Goal: Find specific page/section: Find specific page/section

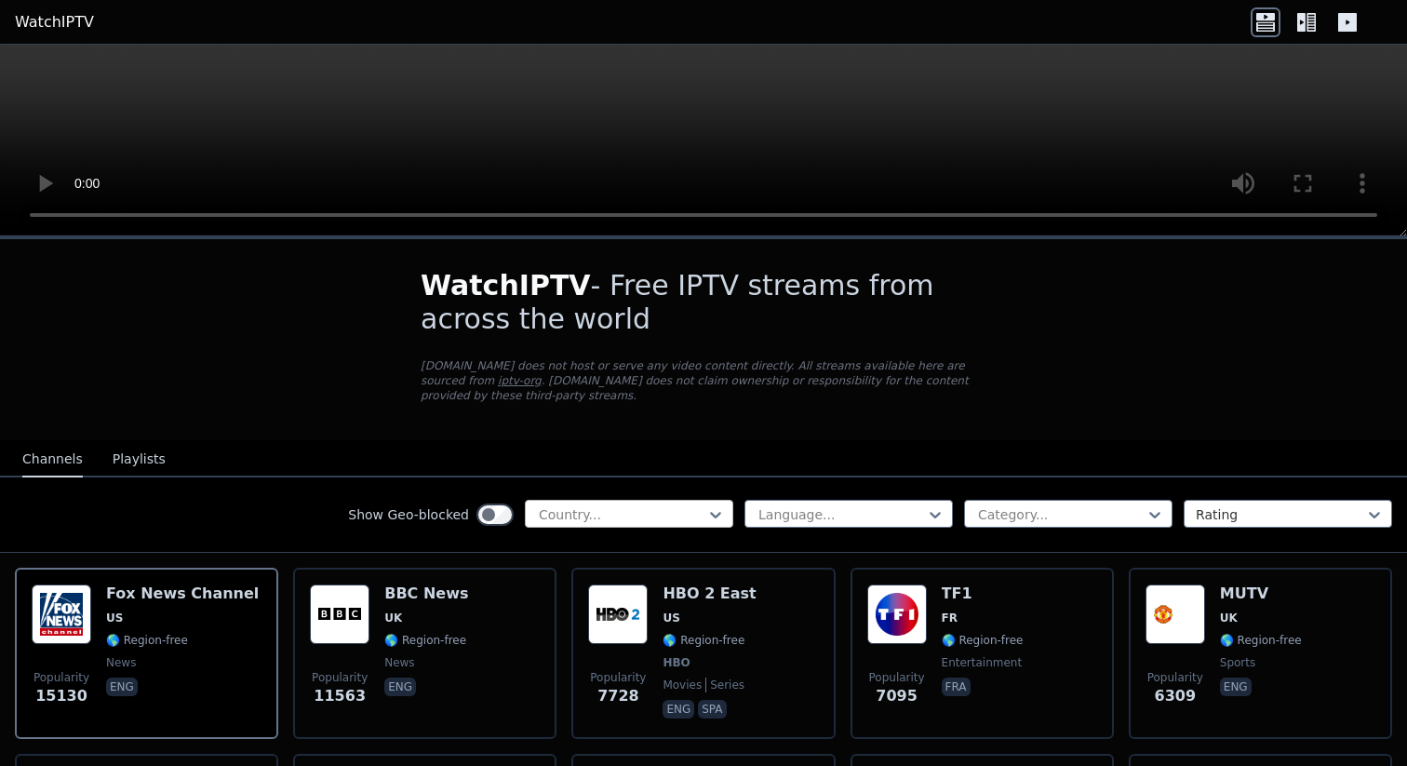
click at [684, 507] on div at bounding box center [621, 514] width 169 height 19
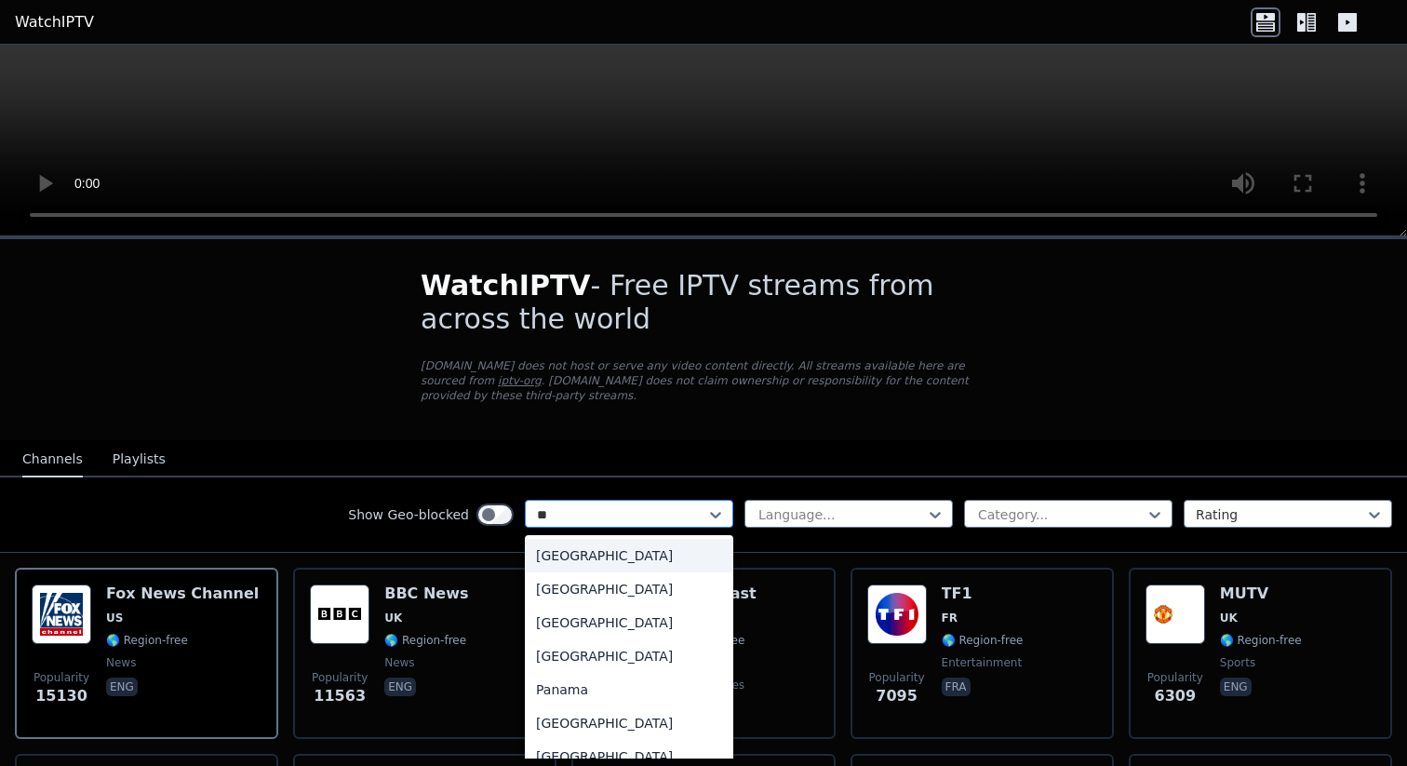
type input "***"
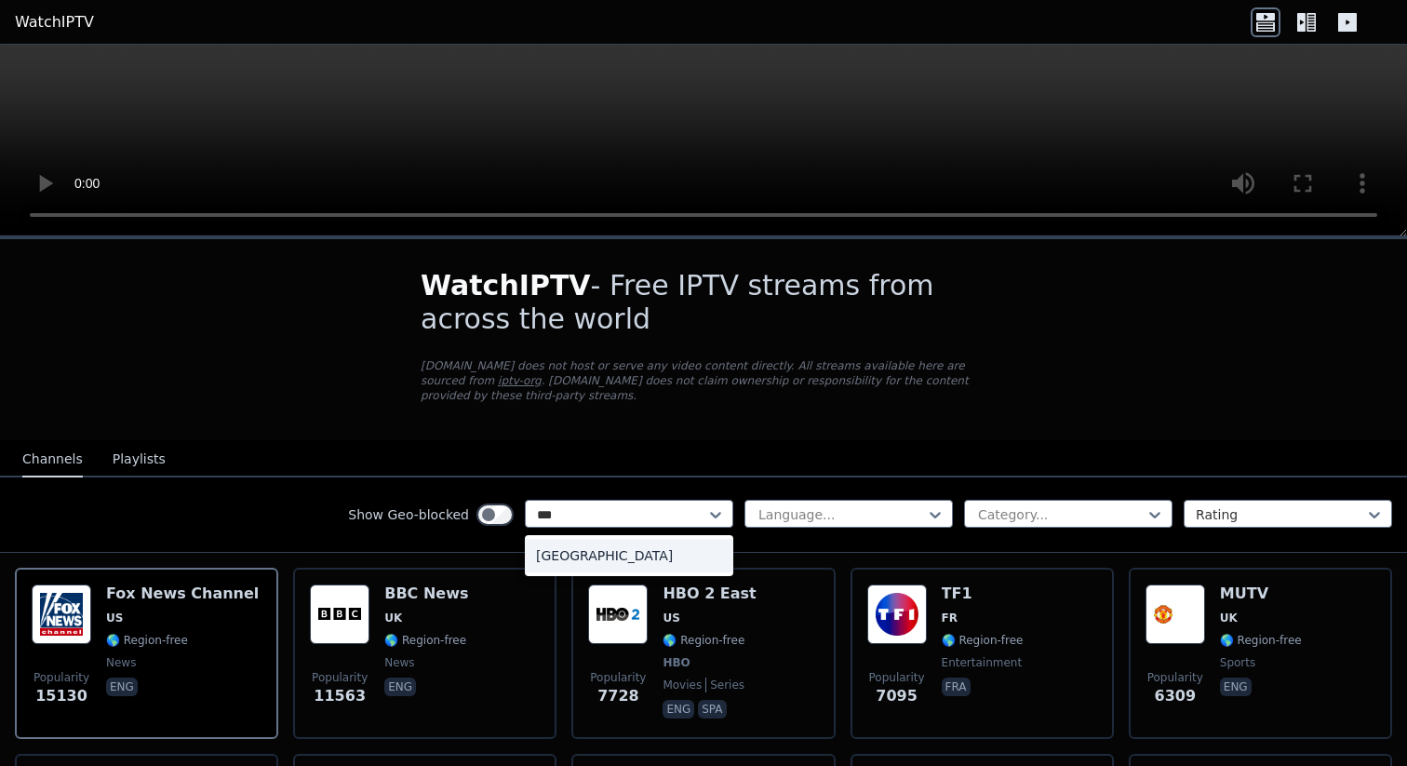
click at [640, 561] on div "[GEOGRAPHIC_DATA]" at bounding box center [629, 556] width 208 height 34
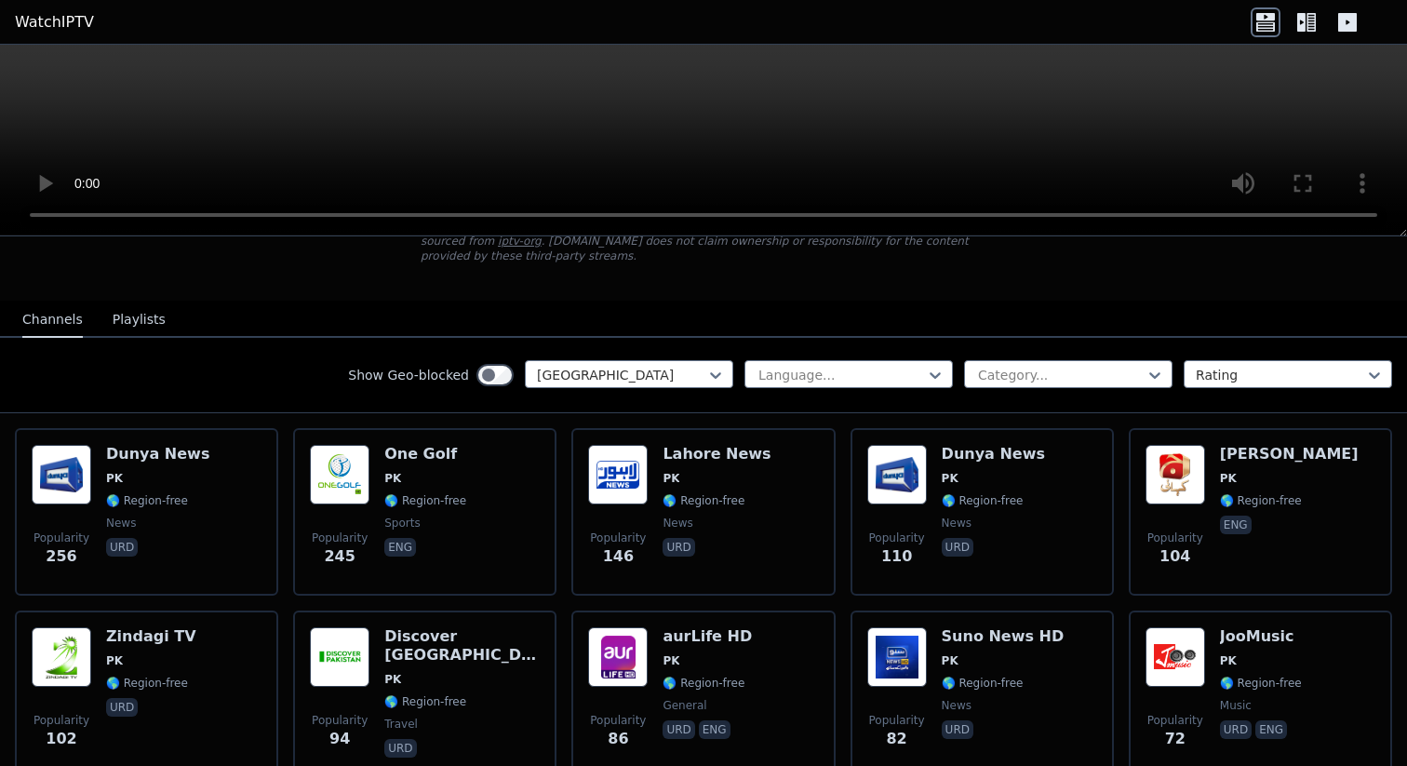
scroll to position [152, 0]
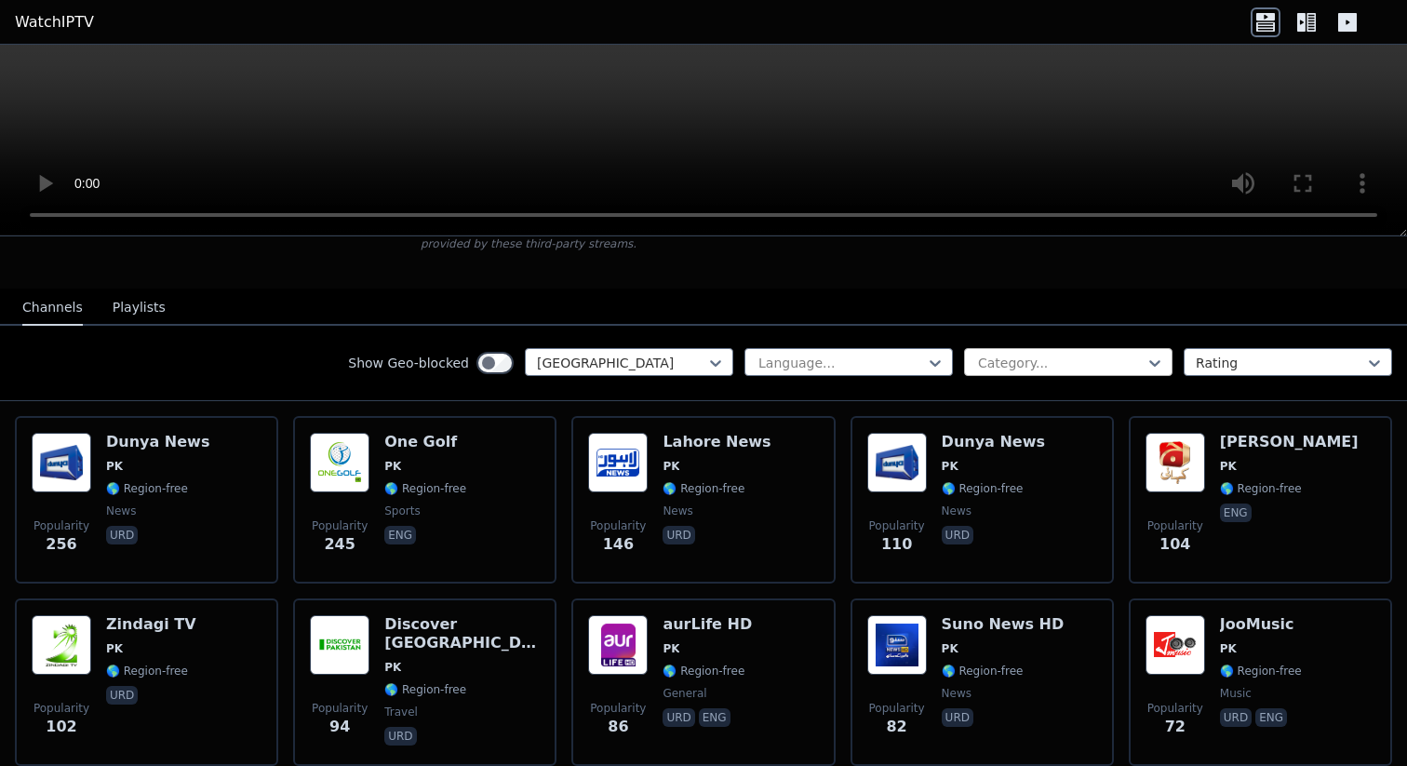
click at [1058, 368] on div at bounding box center [1060, 363] width 169 height 19
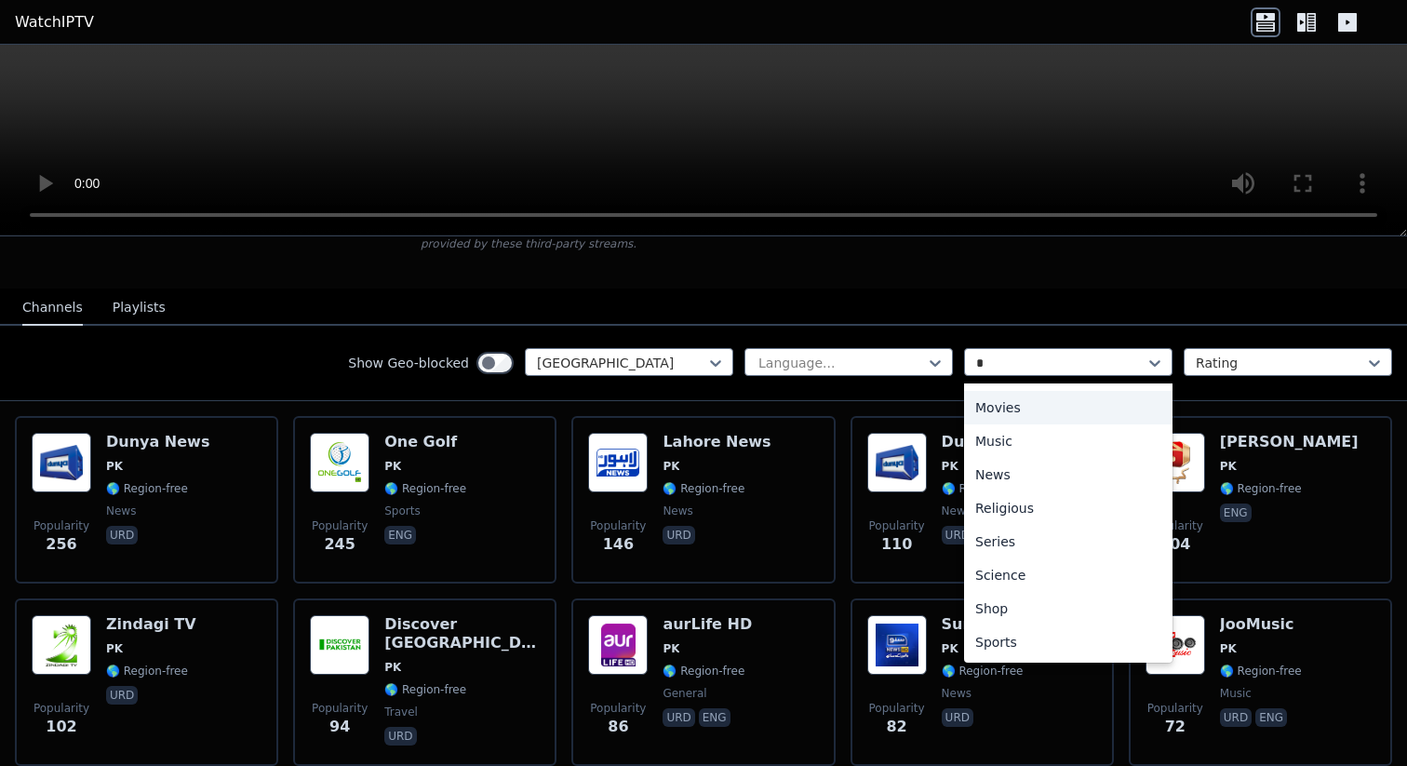
scroll to position [72, 0]
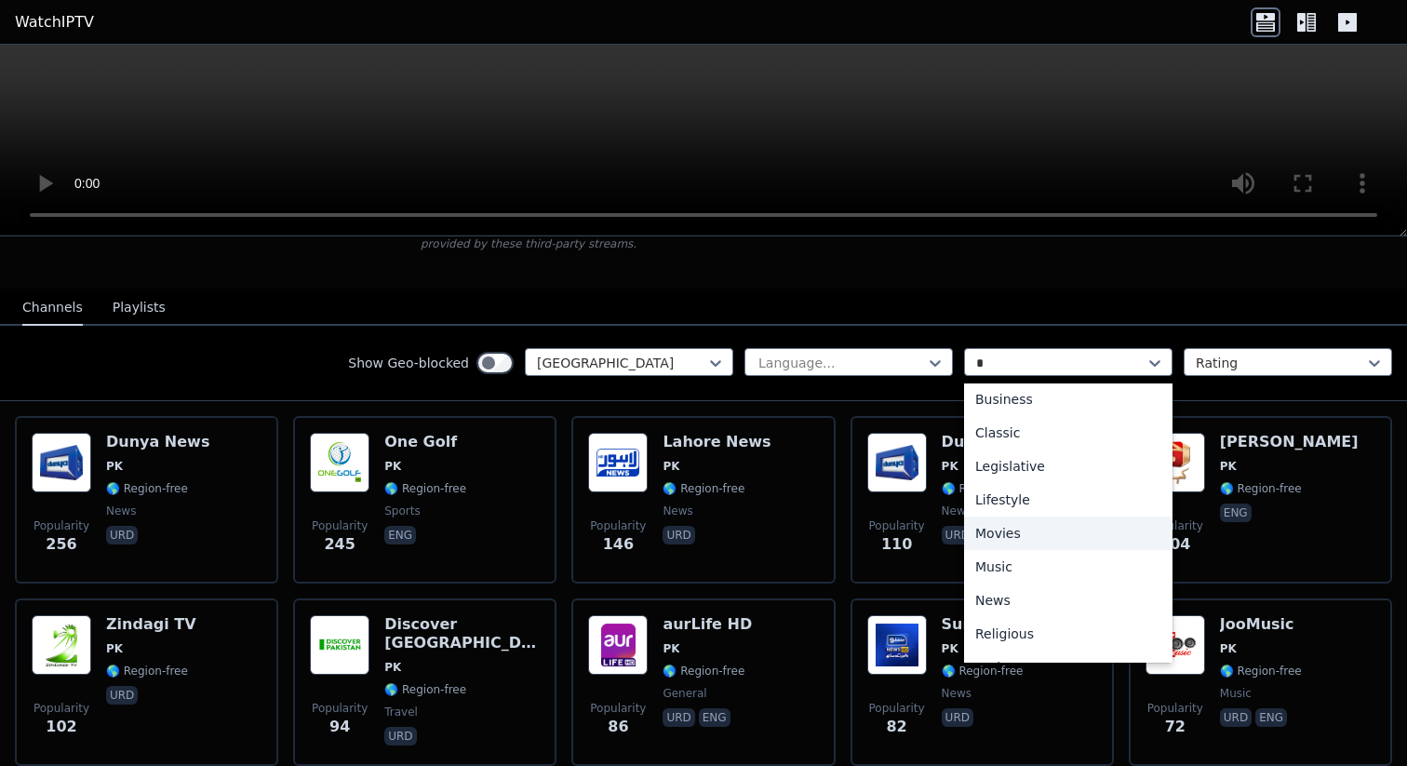
type input "**"
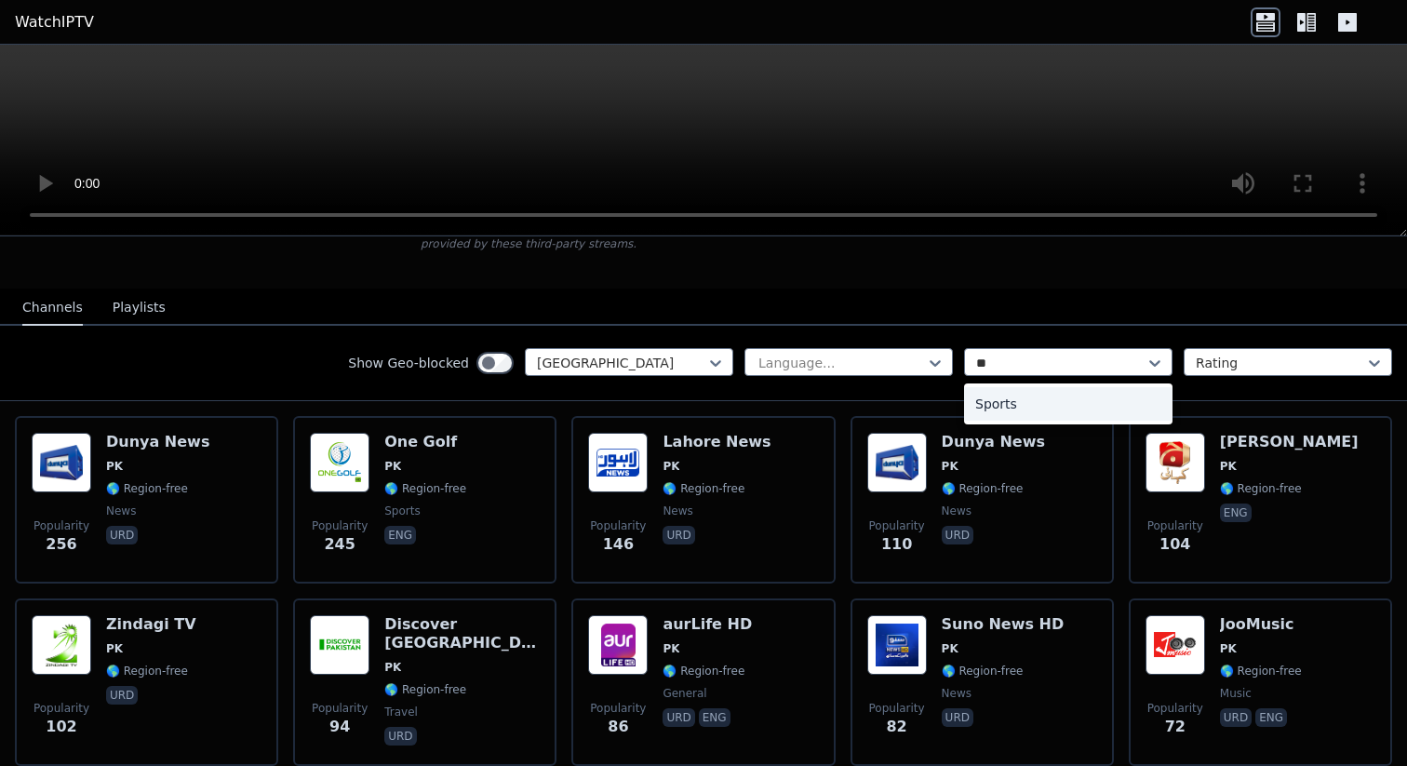
scroll to position [0, 0]
click at [1031, 405] on div "Sports" at bounding box center [1068, 404] width 208 height 34
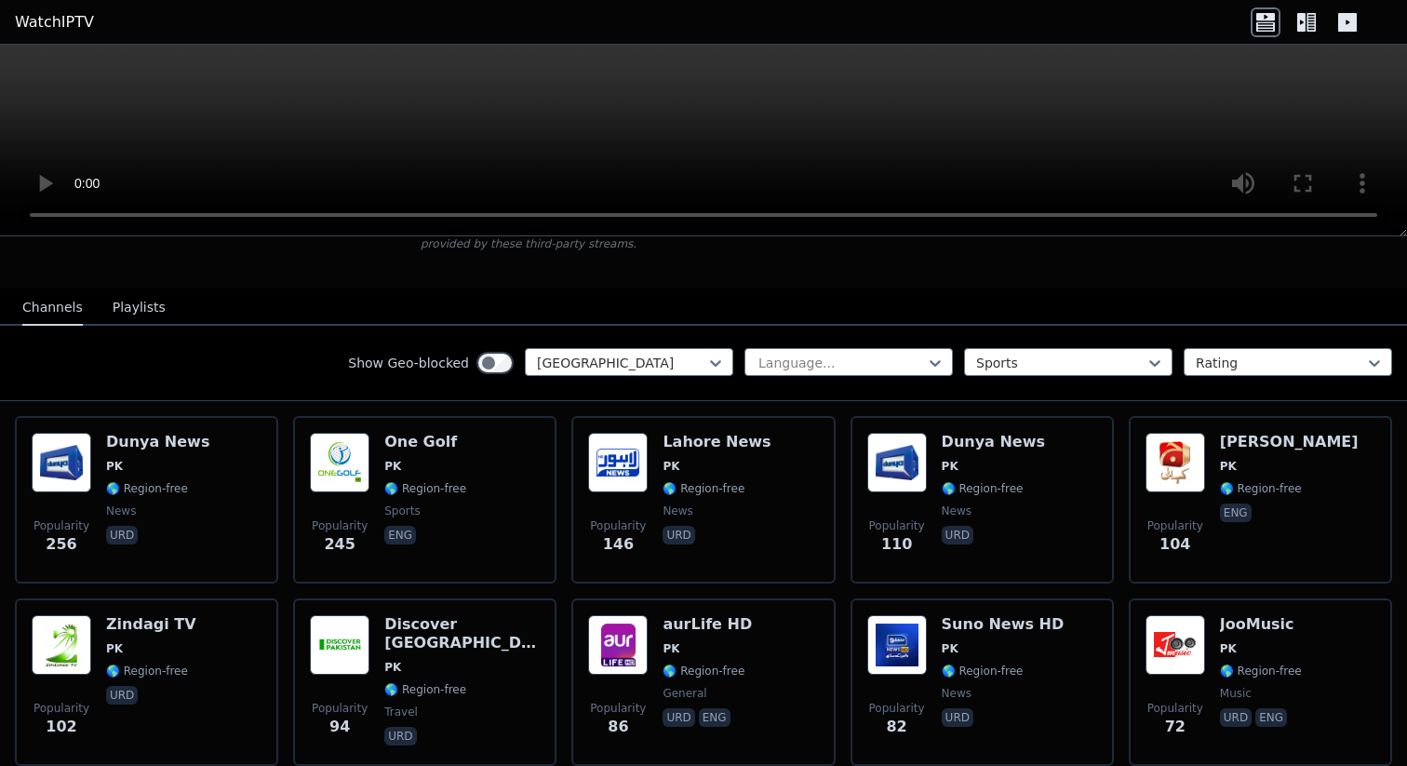
scroll to position [47, 0]
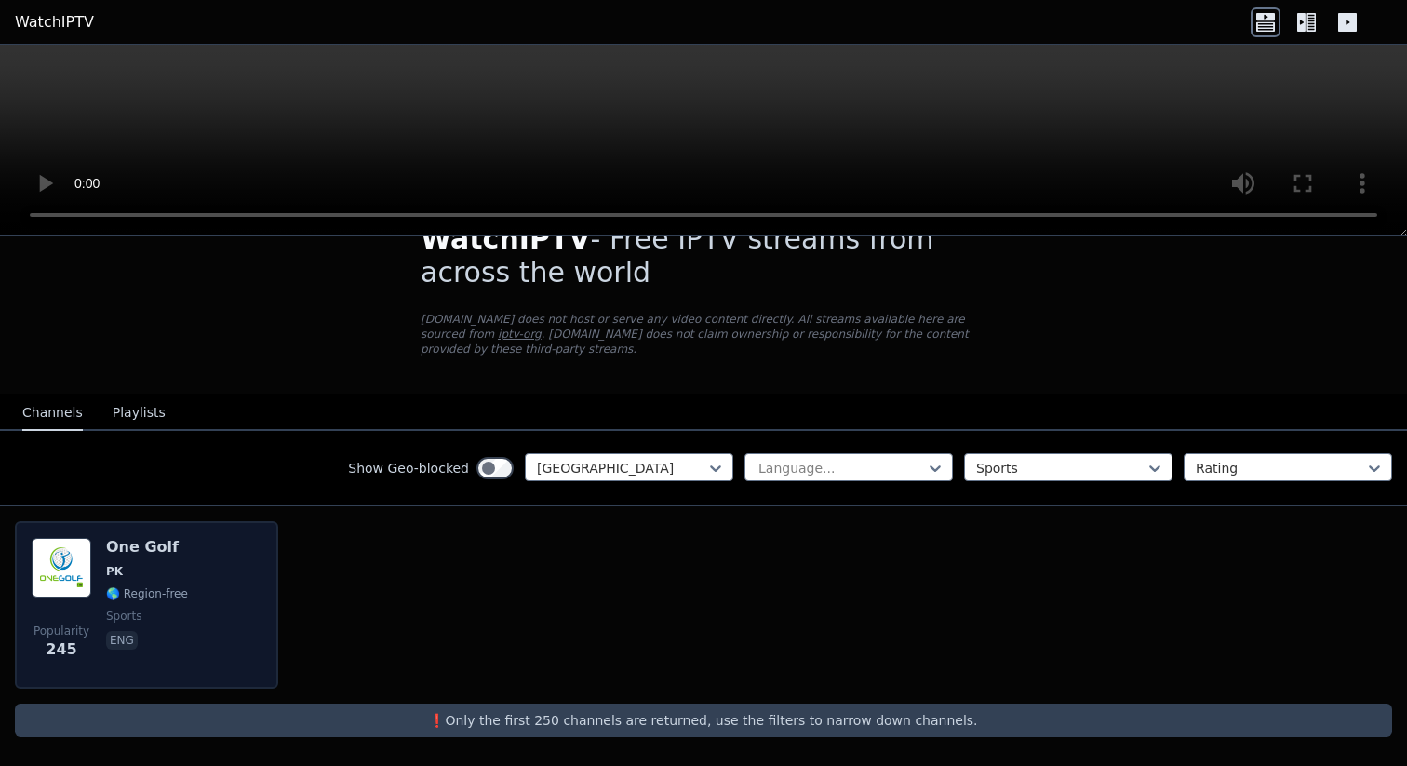
click at [77, 564] on img at bounding box center [62, 568] width 60 height 60
